Goal: Navigation & Orientation: Understand site structure

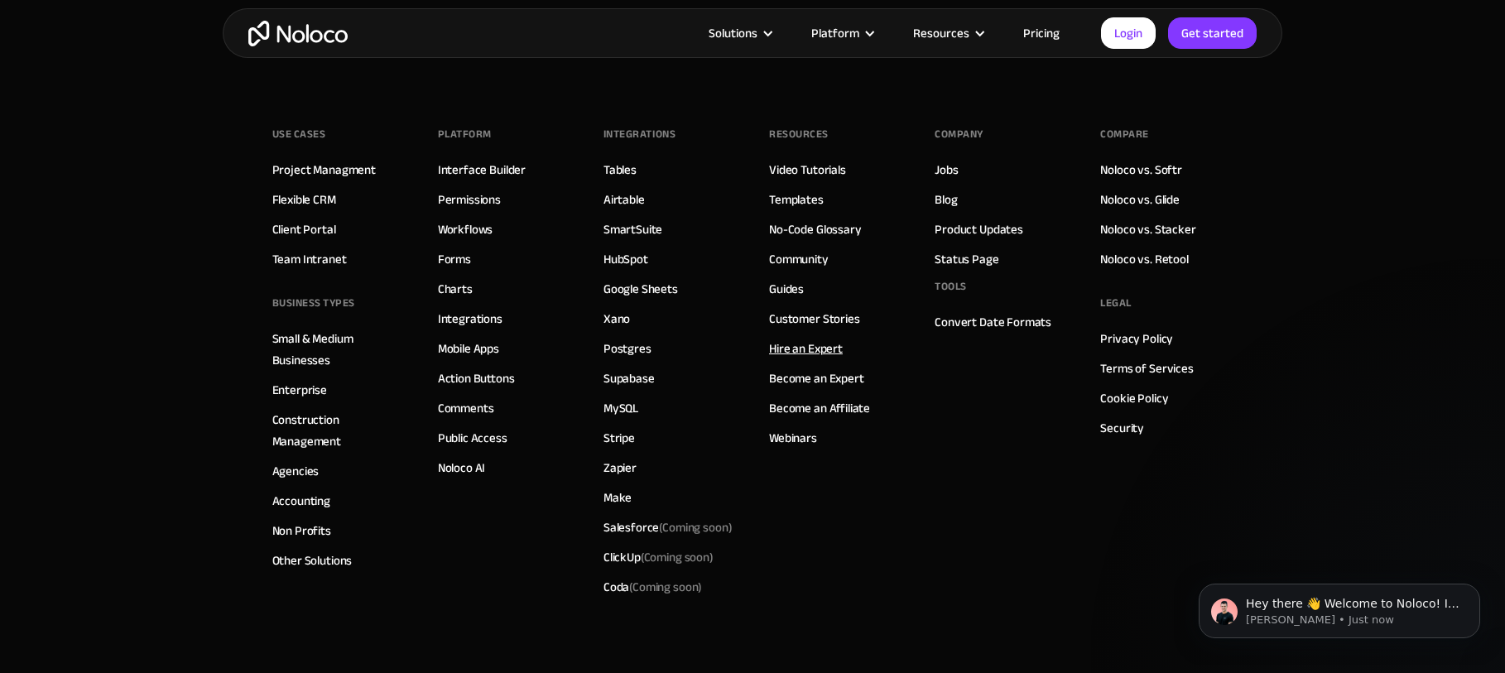
scroll to position [6321, 0]
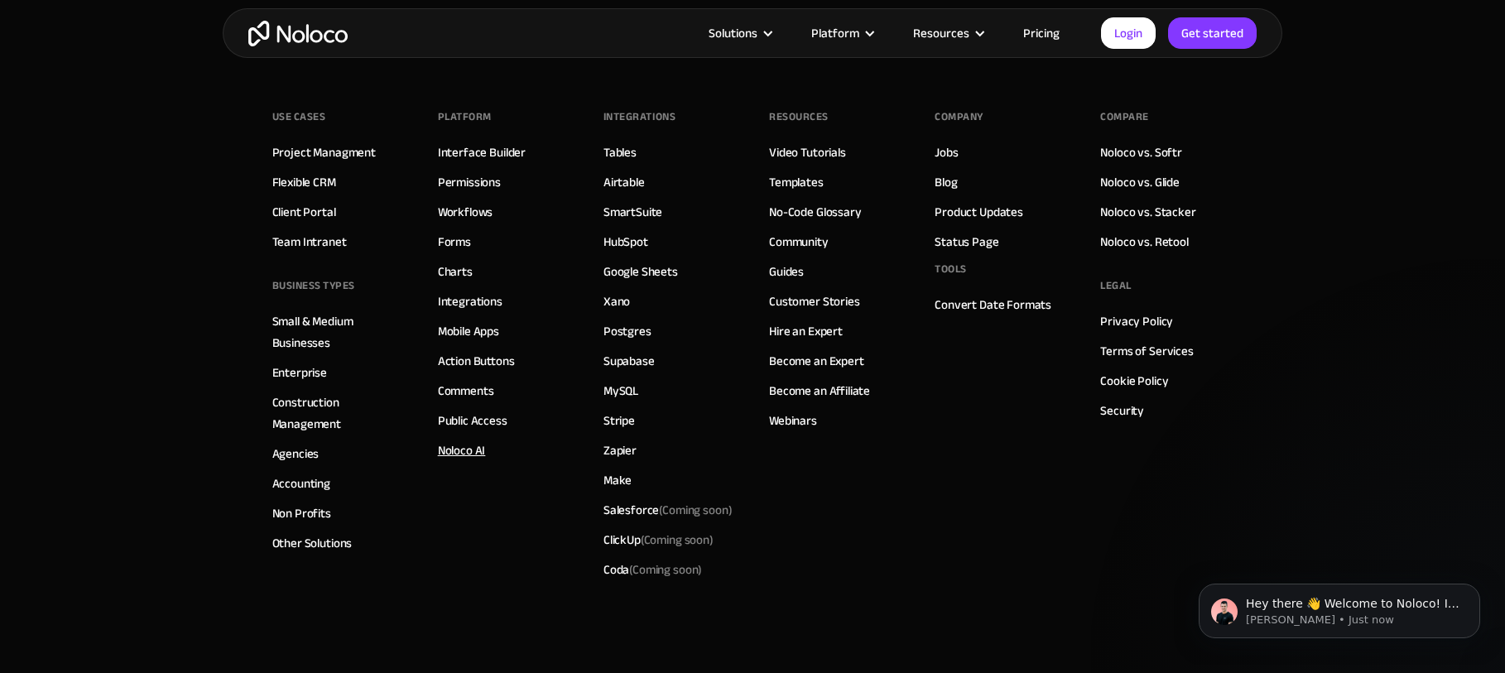
click at [474, 451] on link "Noloco AI" at bounding box center [462, 451] width 48 height 22
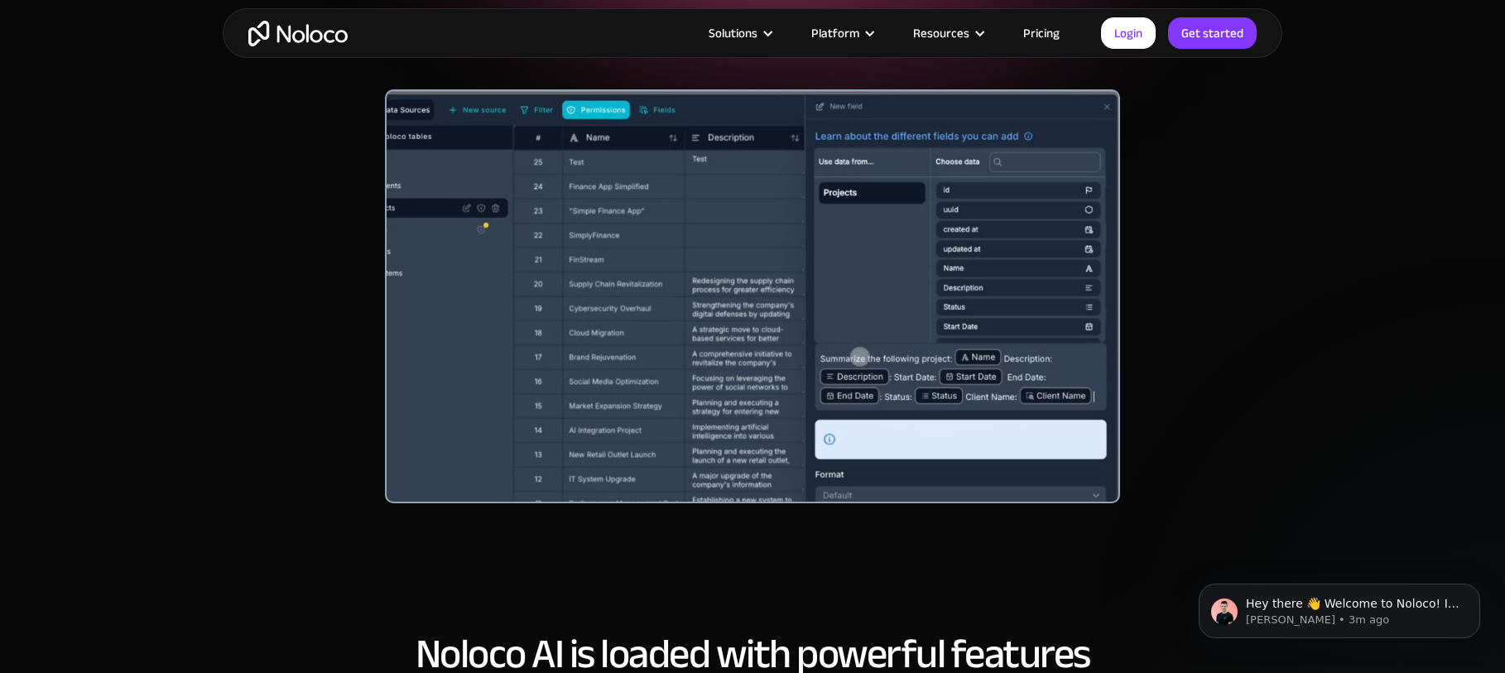
scroll to position [349, 0]
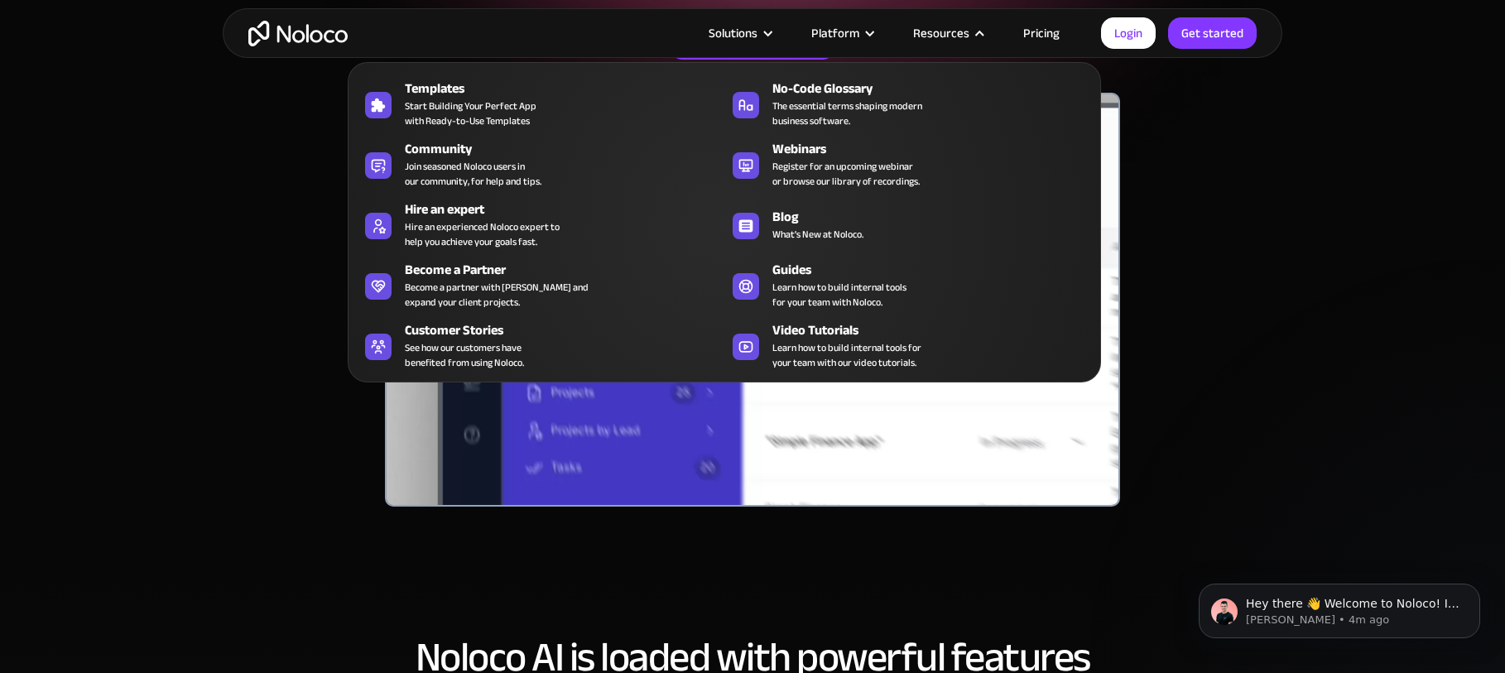
click at [947, 31] on div "Resources" at bounding box center [941, 33] width 56 height 22
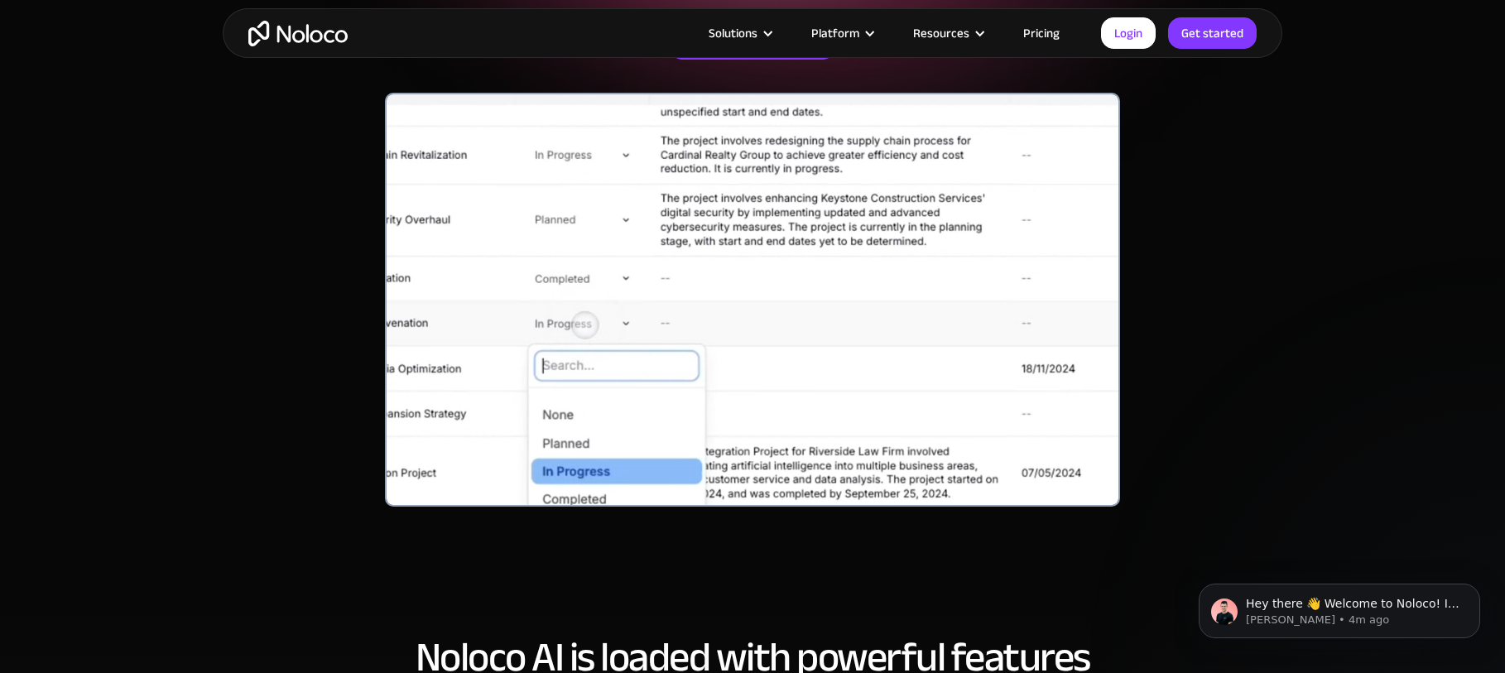
click at [947, 31] on div "Resources" at bounding box center [941, 33] width 56 height 22
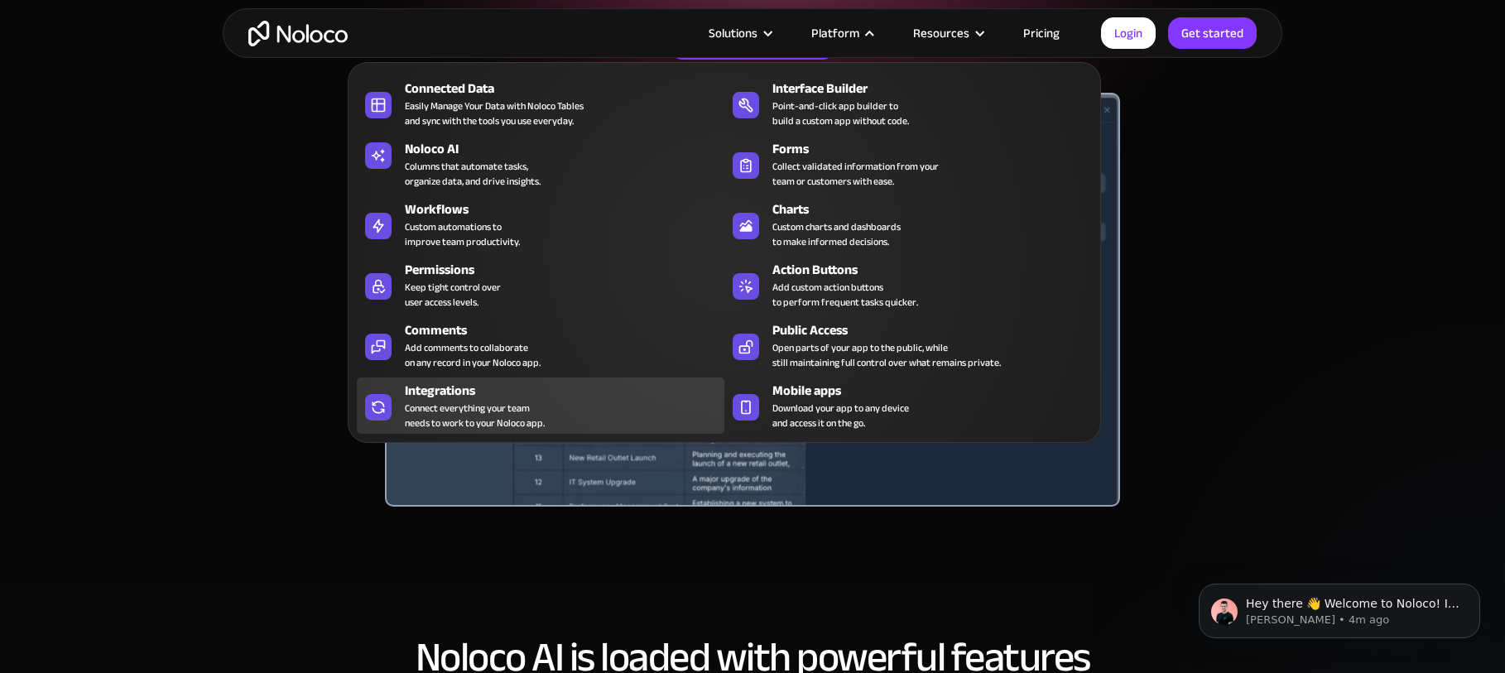
click at [467, 409] on div "Connect everything your team needs to work to your Noloco app." at bounding box center [475, 416] width 140 height 30
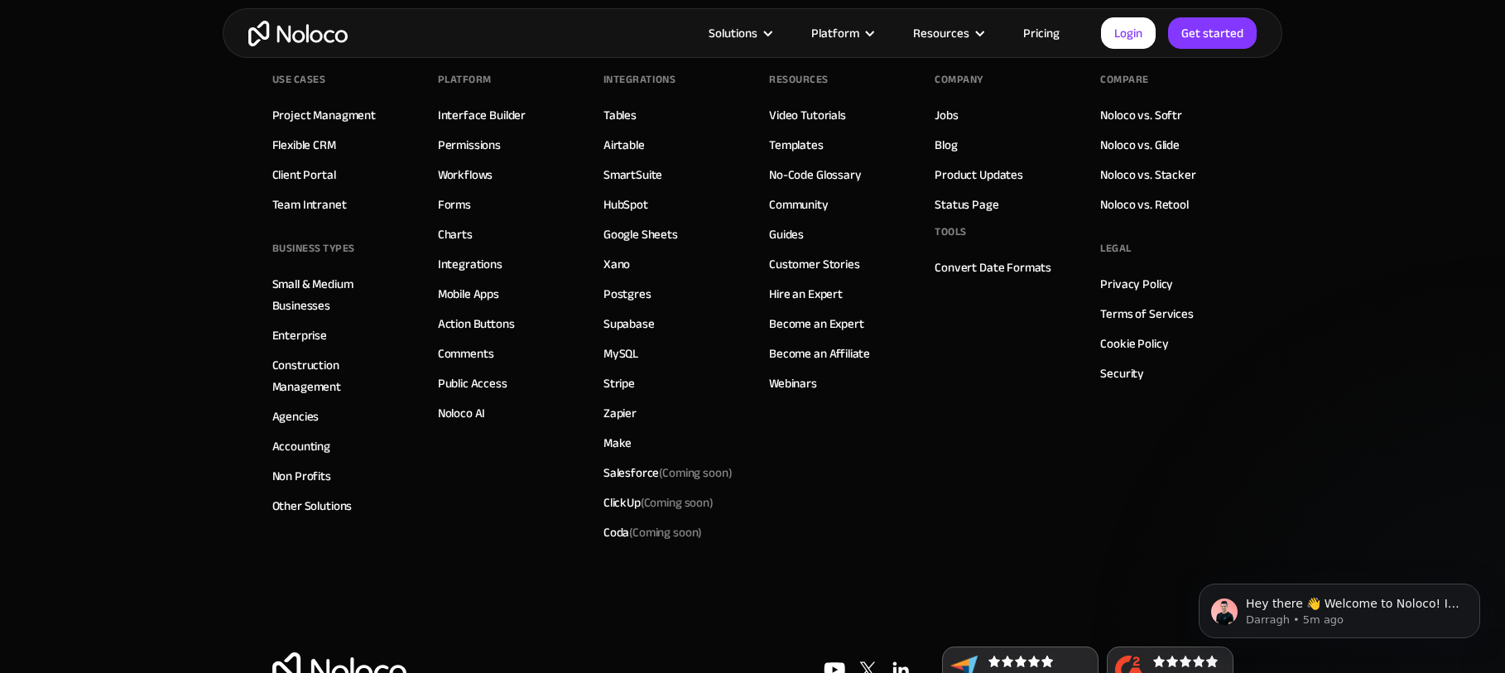
scroll to position [2897, 0]
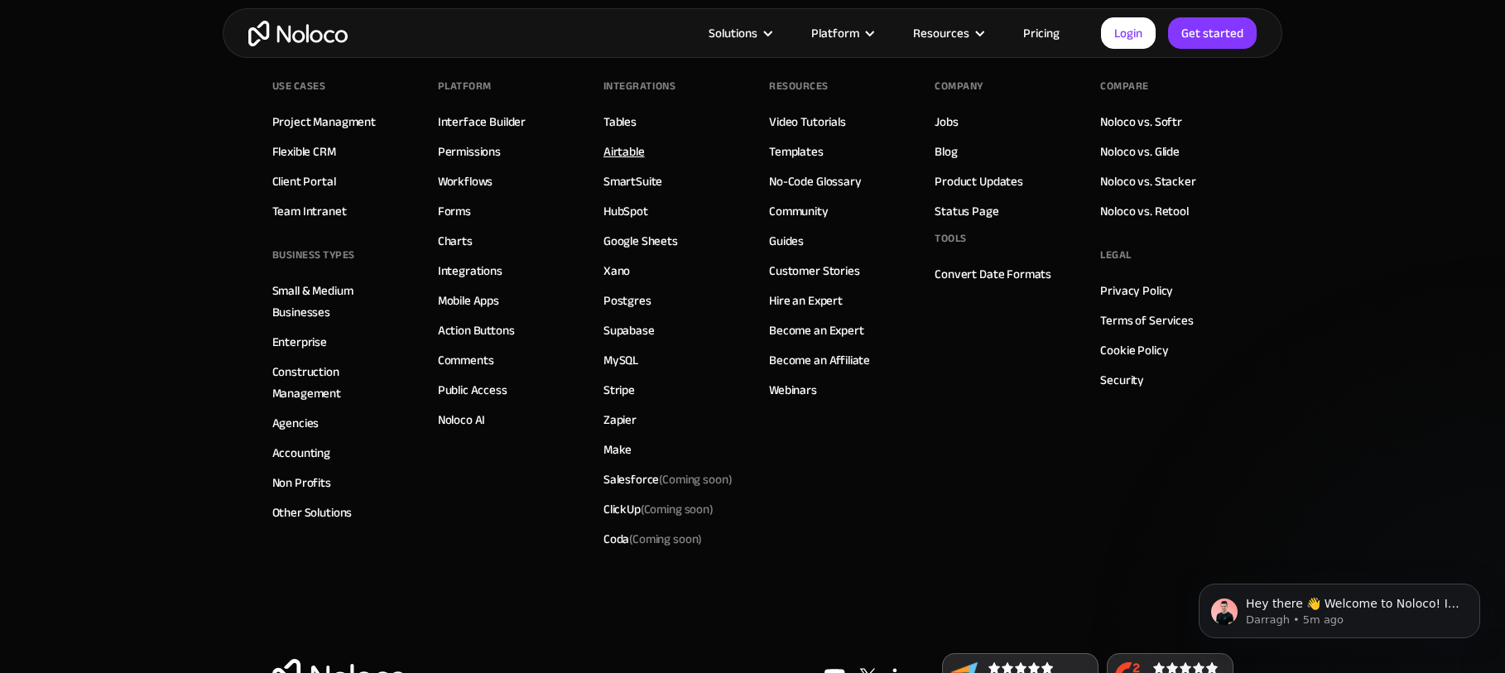
click at [623, 162] on link "Airtable" at bounding box center [623, 152] width 41 height 22
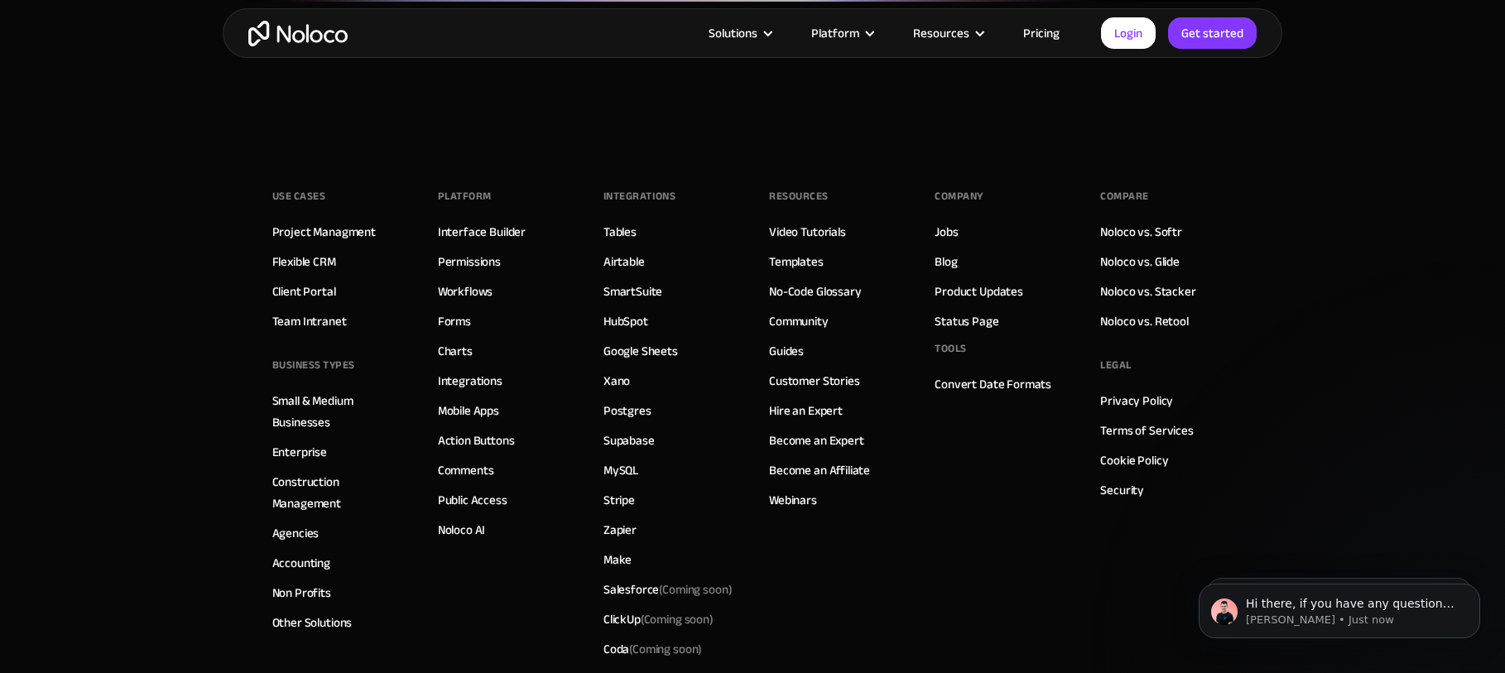
scroll to position [4374, 0]
click at [788, 252] on link "Templates" at bounding box center [796, 263] width 55 height 22
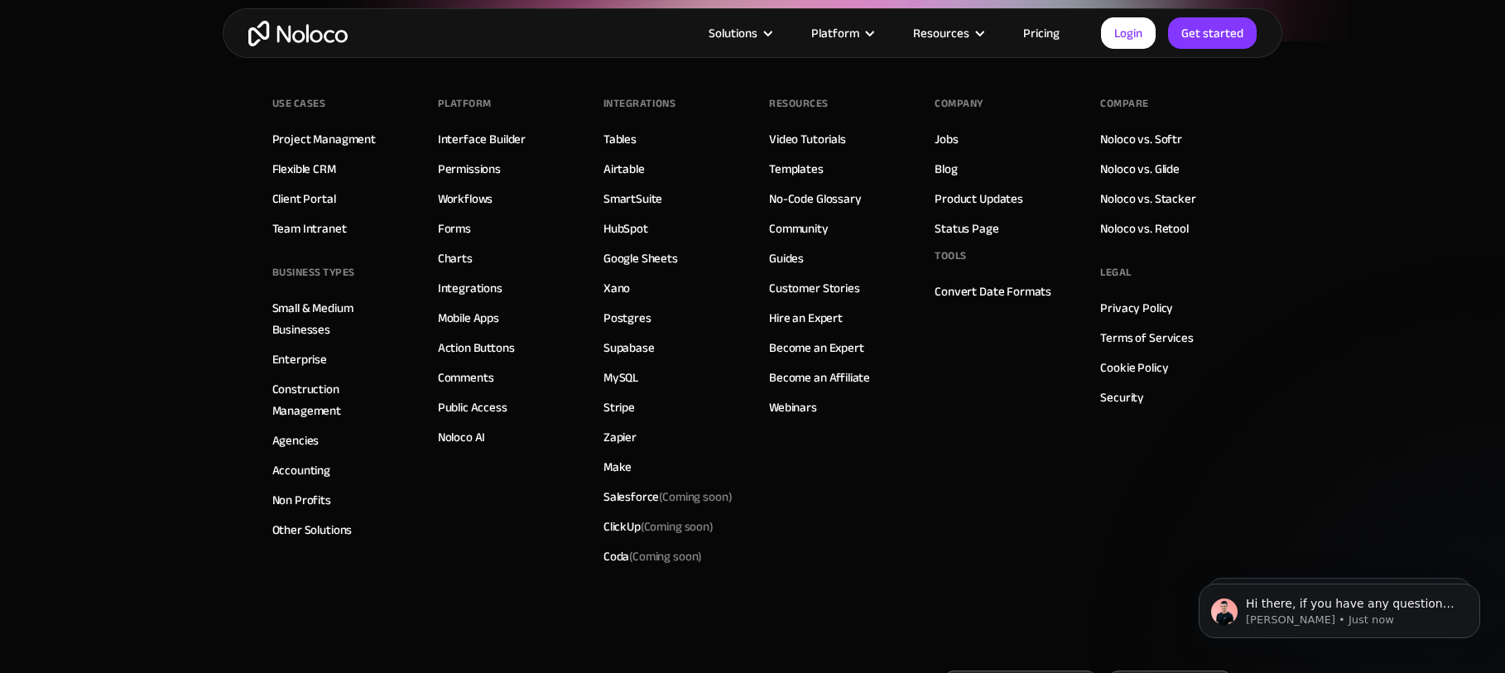
scroll to position [5846, 0]
click at [785, 251] on link "Guides" at bounding box center [786, 256] width 35 height 22
